Goal: Information Seeking & Learning: Learn about a topic

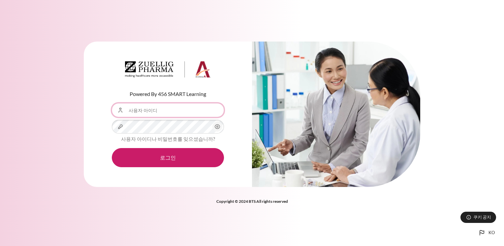
click at [154, 112] on input "사용자 아이디" at bounding box center [168, 110] width 112 height 14
click at [153, 112] on input "사용자 아이디" at bounding box center [168, 110] width 112 height 14
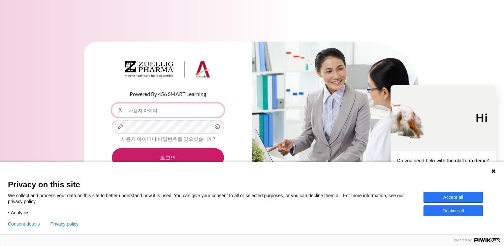
paste input "JHYun01@zuelligpharma.com"
drag, startPoint x: 136, startPoint y: 112, endPoint x: 77, endPoint y: 110, distance: 59.1
click at [77, 110] on div "Powered By 456 SMART Learning 사용자 아이디 JHYun01@zuelligpharma.com 비밀번호 사용자 아이디나 비…" at bounding box center [252, 119] width 504 height 174
type input "[EMAIL_ADDRESS][DOMAIN_NAME]"
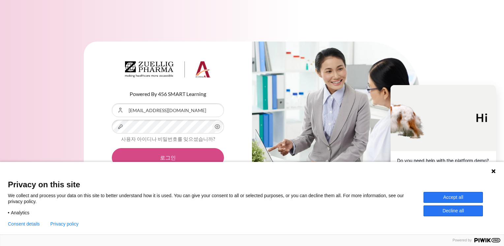
click at [172, 153] on button "로그인" at bounding box center [168, 157] width 112 height 19
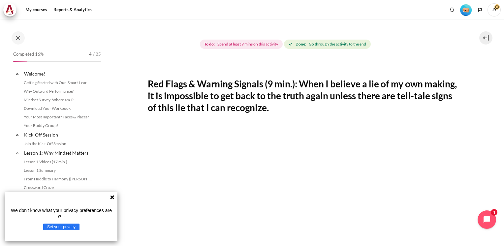
scroll to position [83, 0]
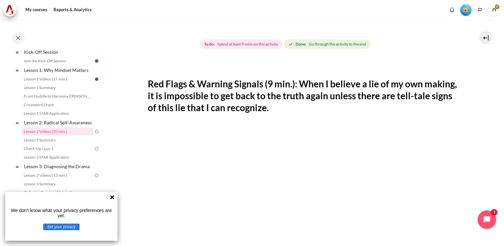
click at [58, 227] on button "Set your privacy" at bounding box center [61, 227] width 36 height 7
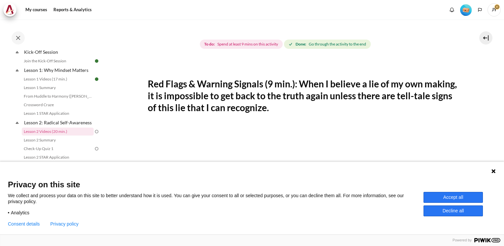
click at [445, 196] on button "Accept all" at bounding box center [453, 197] width 59 height 11
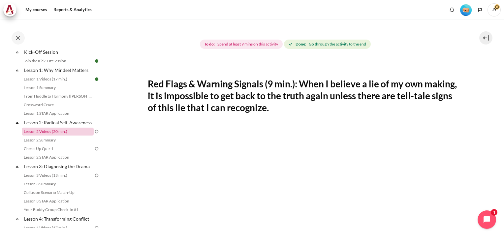
click at [41, 136] on link "Lesson 2 Videos (20 min.)" at bounding box center [58, 132] width 72 height 8
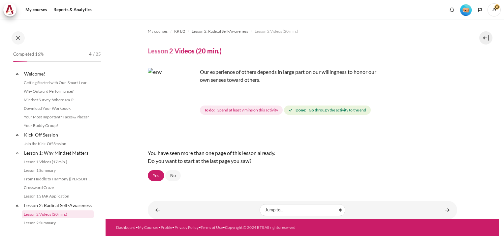
scroll to position [83, 0]
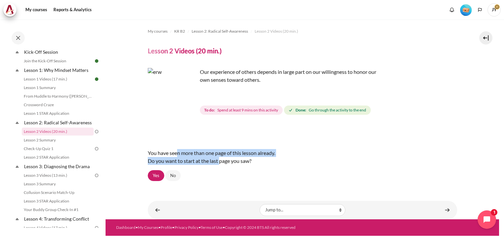
drag, startPoint x: 180, startPoint y: 155, endPoint x: 220, endPoint y: 160, distance: 40.2
click at [220, 160] on div "You have seen more than one page of this lesson already. Do you want to start a…" at bounding box center [303, 157] width 310 height 26
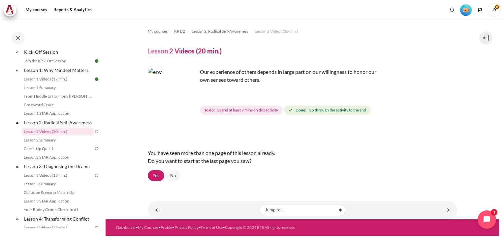
drag, startPoint x: 220, startPoint y: 160, endPoint x: 230, endPoint y: 167, distance: 12.3
click at [230, 167] on div "You have seen more than one page of this lesson already. Do you want to start a…" at bounding box center [303, 157] width 310 height 26
drag, startPoint x: 182, startPoint y: 164, endPoint x: 224, endPoint y: 166, distance: 42.0
click at [224, 166] on div "You have seen more than one page of this lesson already. Do you want to start a…" at bounding box center [303, 157] width 310 height 26
click at [224, 167] on div "You have seen more than one page of this lesson already. Do you want to start a…" at bounding box center [303, 157] width 310 height 26
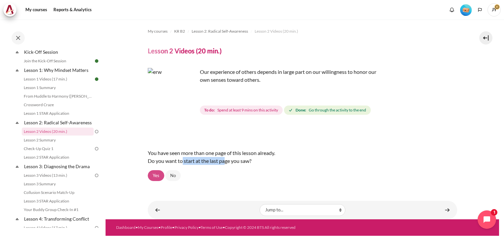
click at [160, 179] on link "Yes" at bounding box center [156, 175] width 16 height 11
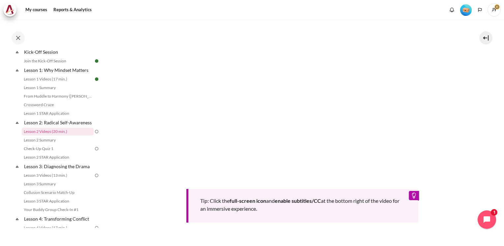
scroll to position [270, 0]
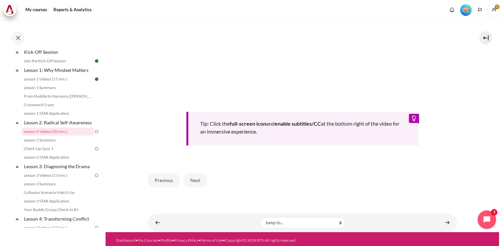
click at [410, 117] on div "Tip: Click the full-screen icon and enable subtitles/CC at the bottom right of …" at bounding box center [302, 129] width 232 height 34
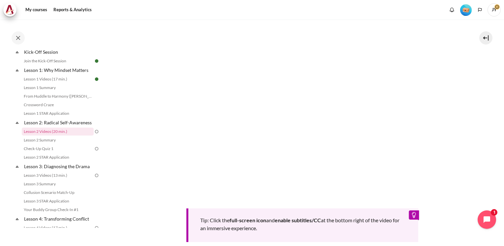
scroll to position [138, 0]
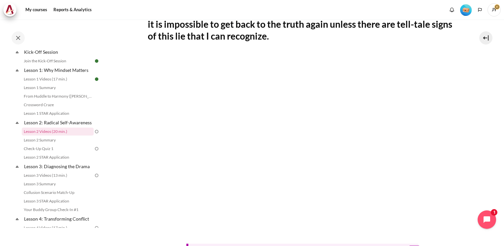
click at [496, 11] on span "JY" at bounding box center [494, 9] width 13 height 13
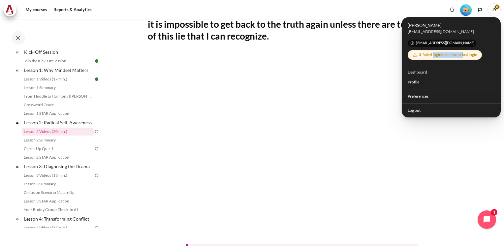
drag, startPoint x: 463, startPoint y: 56, endPoint x: 432, endPoint y: 55, distance: 31.0
click at [432, 55] on div "3 failed logins since your last login" at bounding box center [445, 55] width 70 height 8
